Goal: Information Seeking & Learning: Learn about a topic

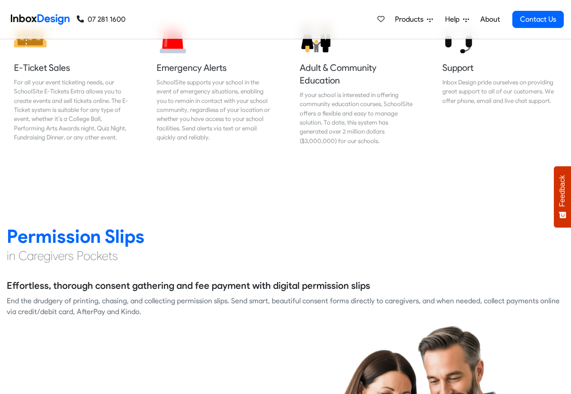
scroll to position [1083, 0]
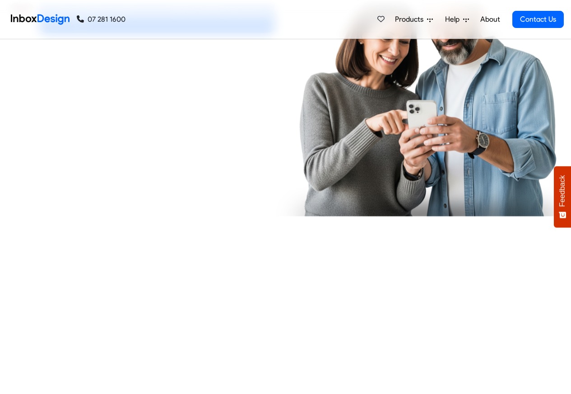
checkbox input "true"
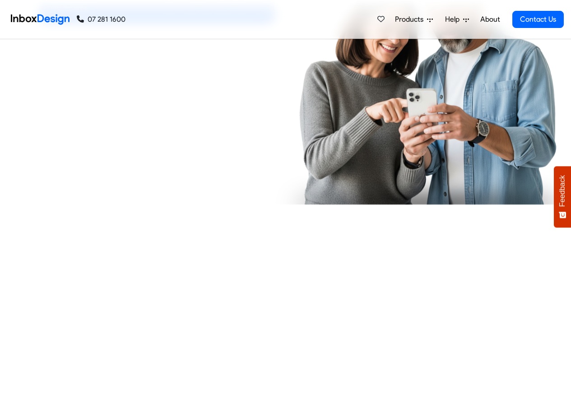
checkbox input "true"
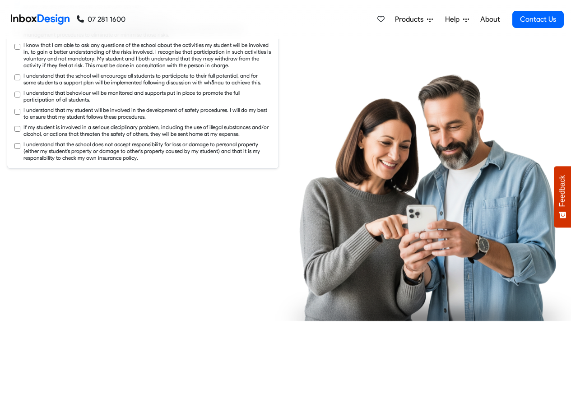
checkbox input "true"
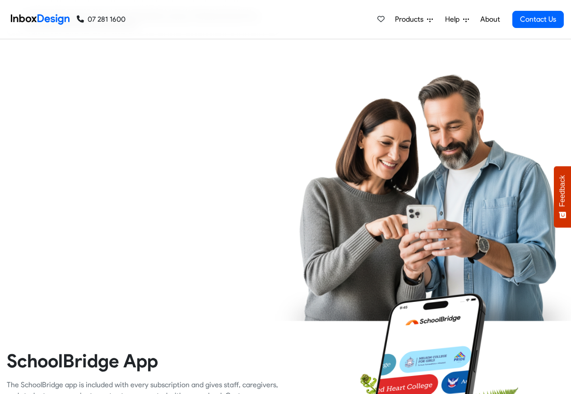
checkbox input "true"
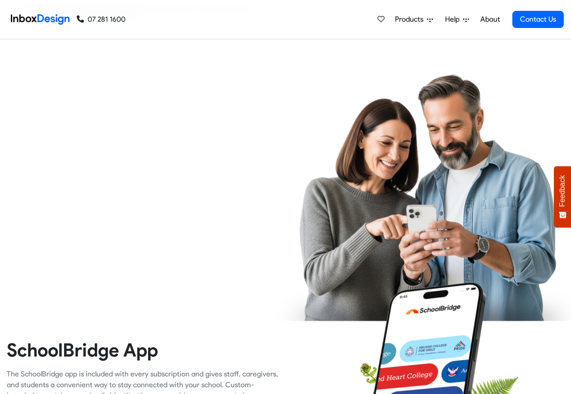
checkbox input "true"
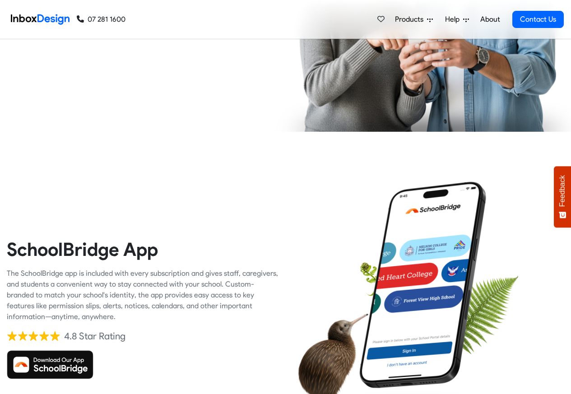
checkbox input "true"
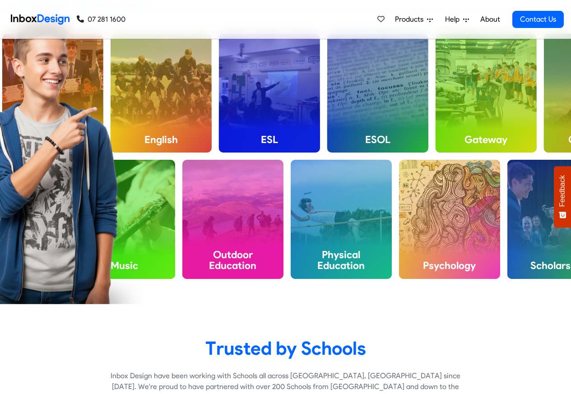
scroll to position [2599, 0]
